Goal: Transaction & Acquisition: Purchase product/service

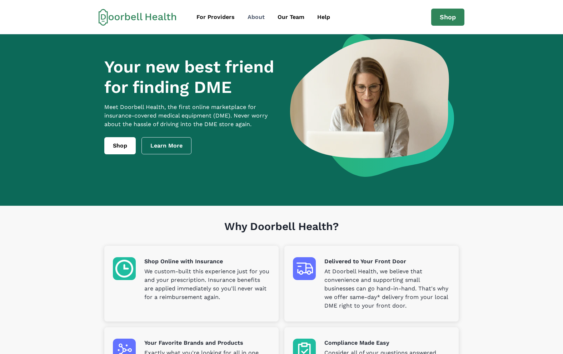
click at [260, 18] on div "About" at bounding box center [256, 17] width 17 height 9
click at [254, 17] on div "About" at bounding box center [256, 17] width 17 height 9
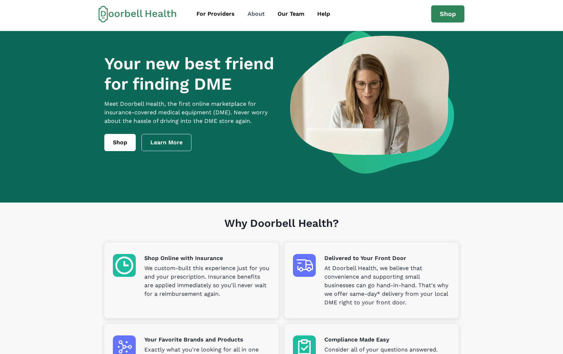
click at [253, 16] on div "About" at bounding box center [256, 14] width 17 height 9
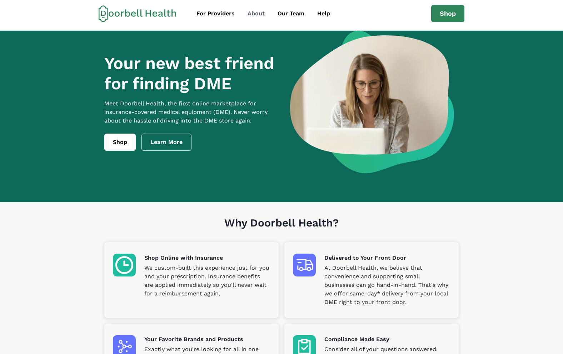
click at [252, 14] on div "About" at bounding box center [256, 13] width 17 height 9
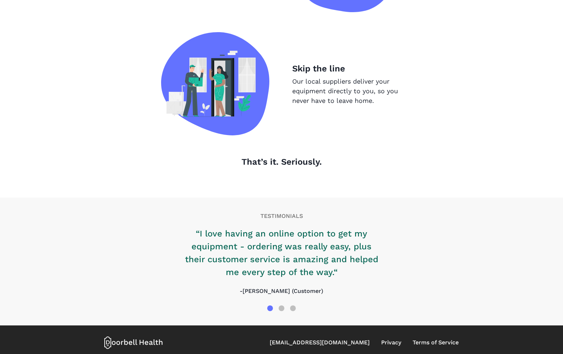
scroll to position [697, 0]
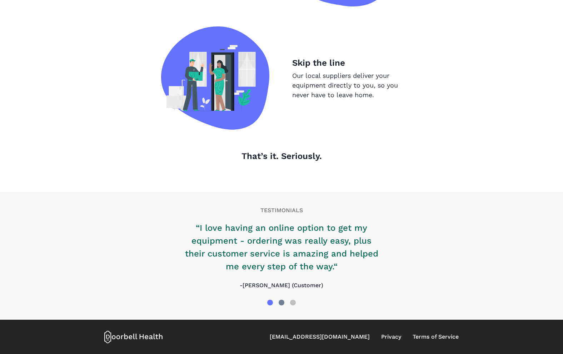
click at [281, 301] on div at bounding box center [282, 303] width 6 height 6
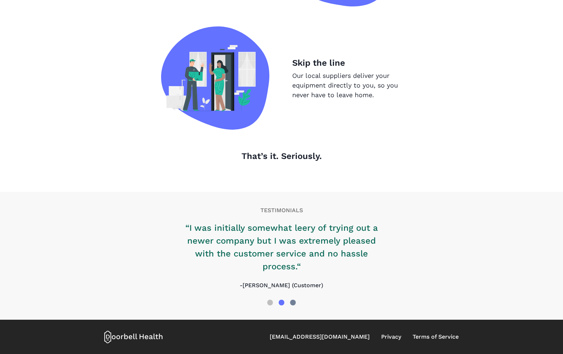
click at [293, 301] on div at bounding box center [293, 303] width 6 height 6
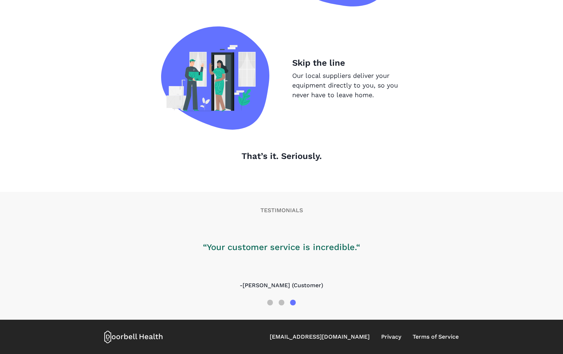
click at [373, 289] on div "“Your customer service is incredible.“ -[PERSON_NAME] (Customer)" at bounding box center [281, 258] width 354 height 76
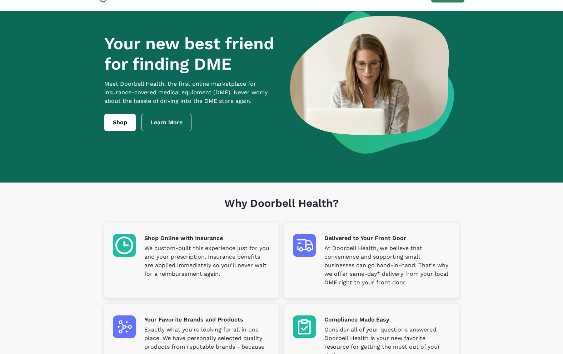
scroll to position [0, 0]
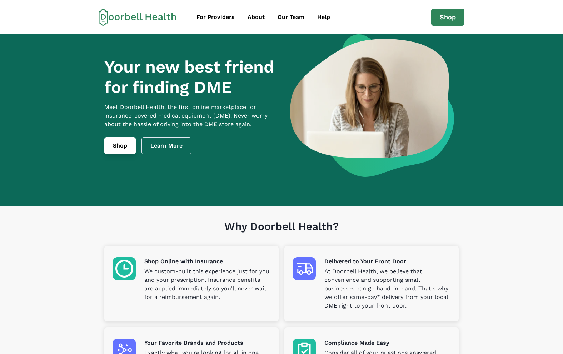
click at [125, 151] on link "Shop" at bounding box center [119, 145] width 31 height 17
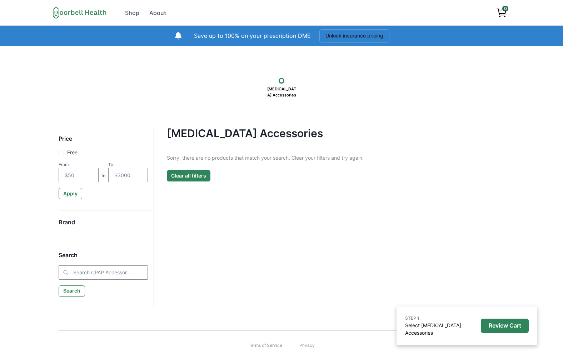
click at [189, 176] on button "Clear all filters" at bounding box center [189, 175] width 44 height 11
click at [136, 12] on div "Shop" at bounding box center [132, 13] width 14 height 9
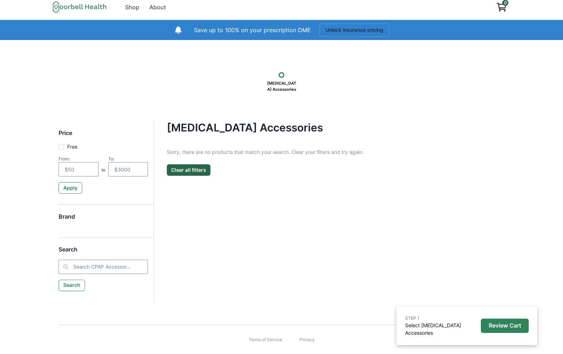
click at [283, 74] on div at bounding box center [282, 75] width 6 height 6
click at [132, 7] on div "Shop" at bounding box center [132, 7] width 14 height 9
drag, startPoint x: 132, startPoint y: 7, endPoint x: 111, endPoint y: 8, distance: 20.7
click at [132, 7] on div "Shop" at bounding box center [132, 7] width 14 height 9
click at [154, 8] on div "About" at bounding box center [157, 7] width 17 height 9
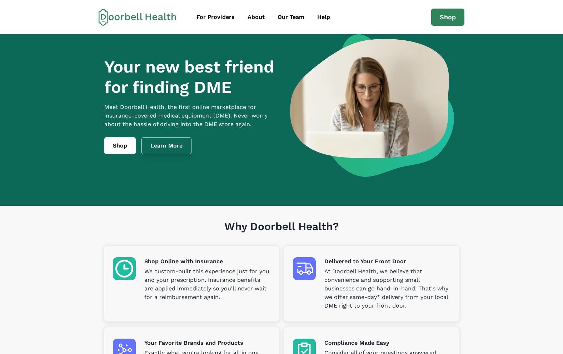
click at [167, 152] on link "Learn More" at bounding box center [166, 145] width 50 height 17
click at [124, 153] on link "Shop" at bounding box center [119, 145] width 31 height 17
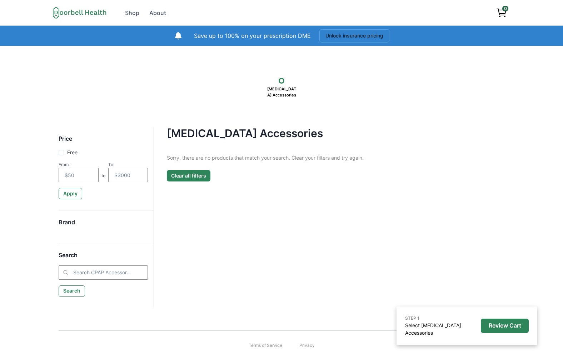
click at [189, 177] on button "Clear all filters" at bounding box center [189, 175] width 44 height 11
click at [336, 35] on button "Unlock insurance pricing" at bounding box center [354, 35] width 70 height 13
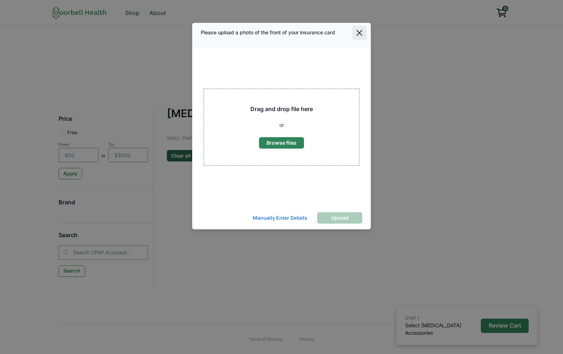
click at [359, 33] on icon "Close" at bounding box center [359, 33] width 6 height 6
